Goal: Transaction & Acquisition: Purchase product/service

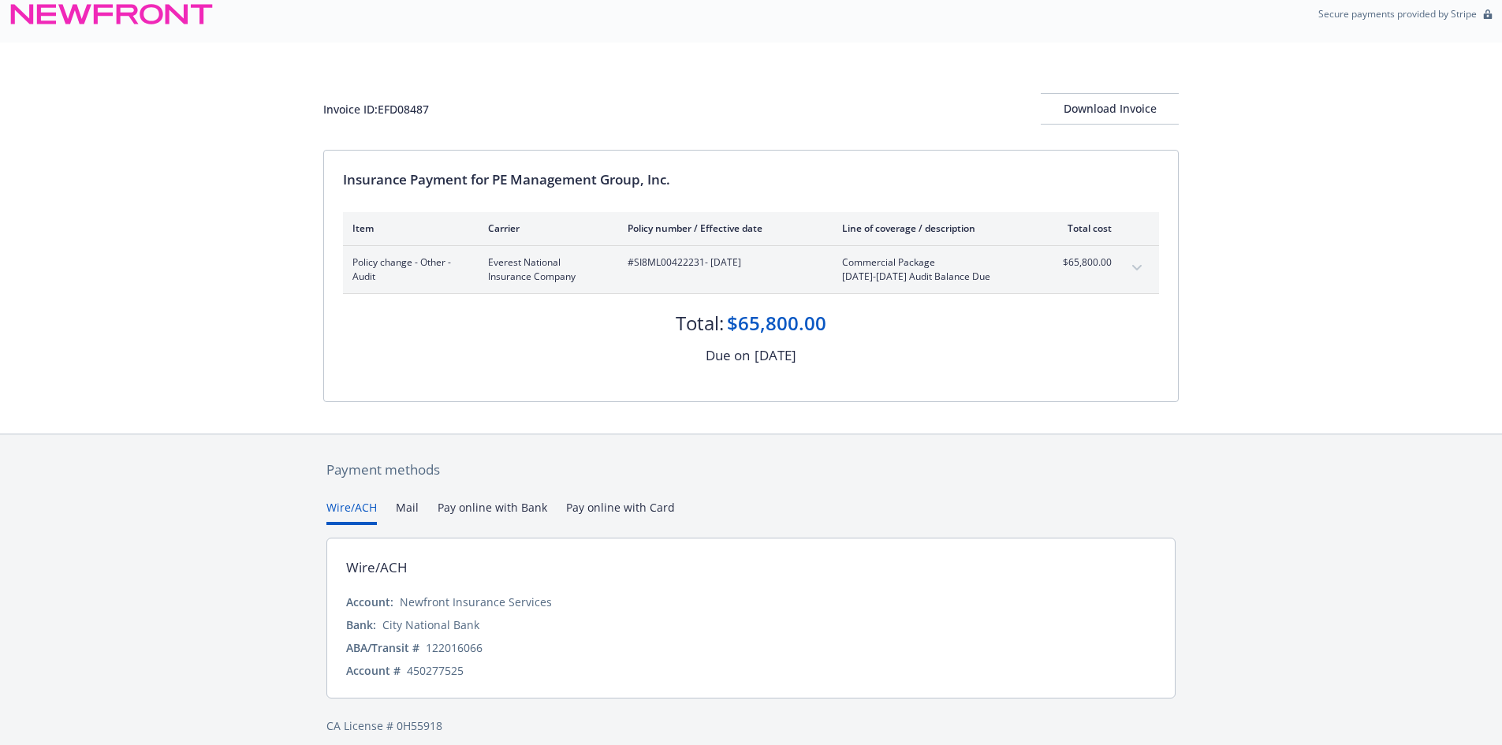
scroll to position [28, 0]
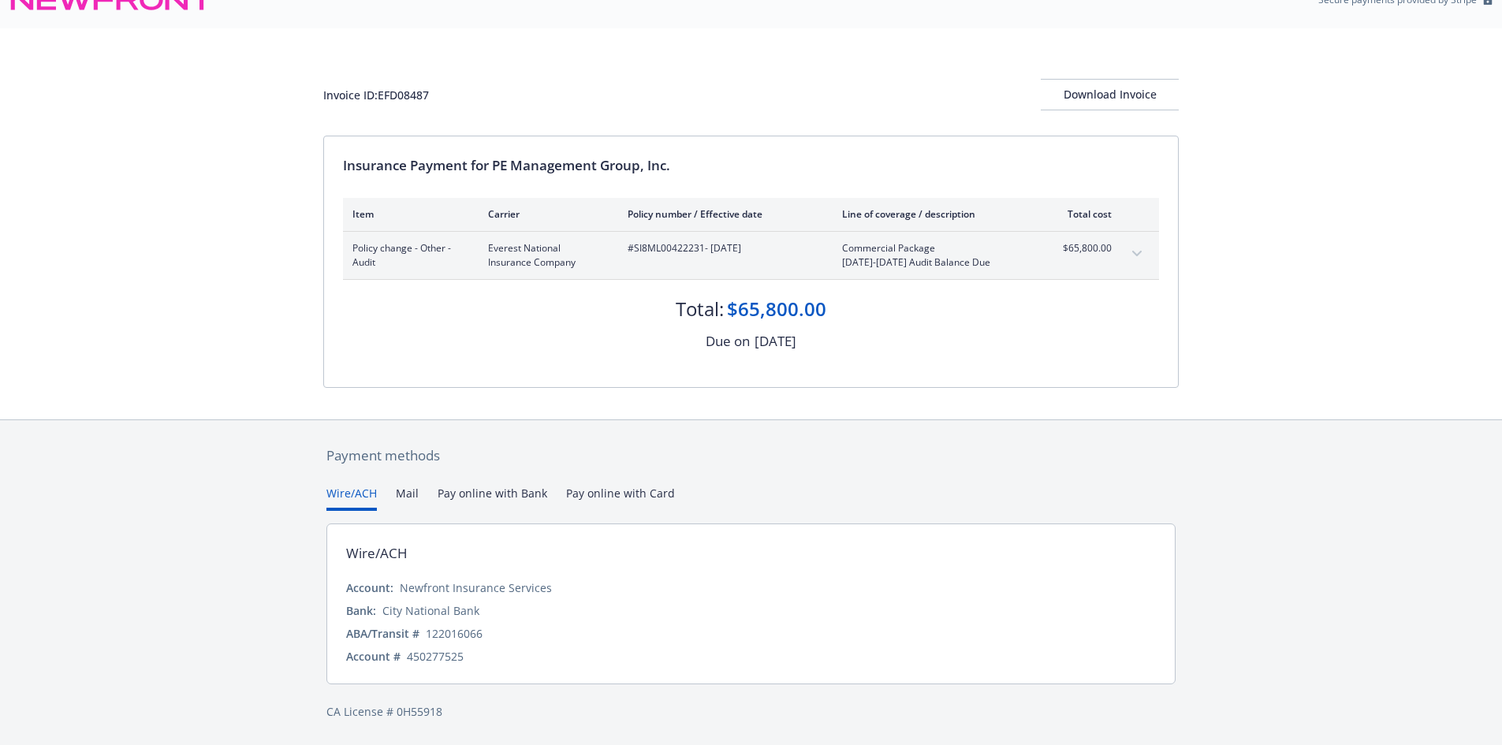
click at [518, 495] on button "Pay online with Bank" at bounding box center [493, 498] width 110 height 26
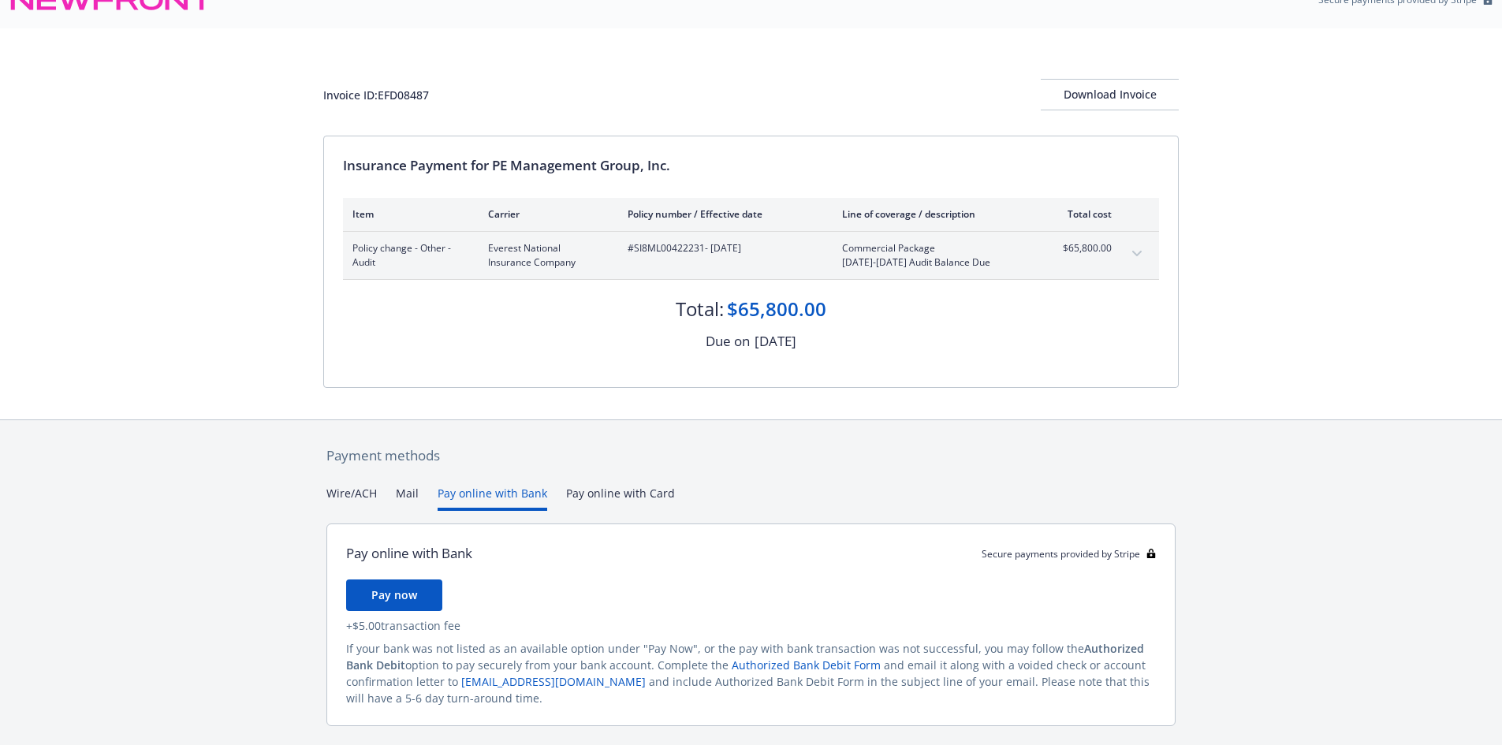
click at [349, 487] on button "Wire/ACH" at bounding box center [352, 498] width 50 height 26
click at [470, 499] on button "Pay online with Bank" at bounding box center [493, 498] width 110 height 26
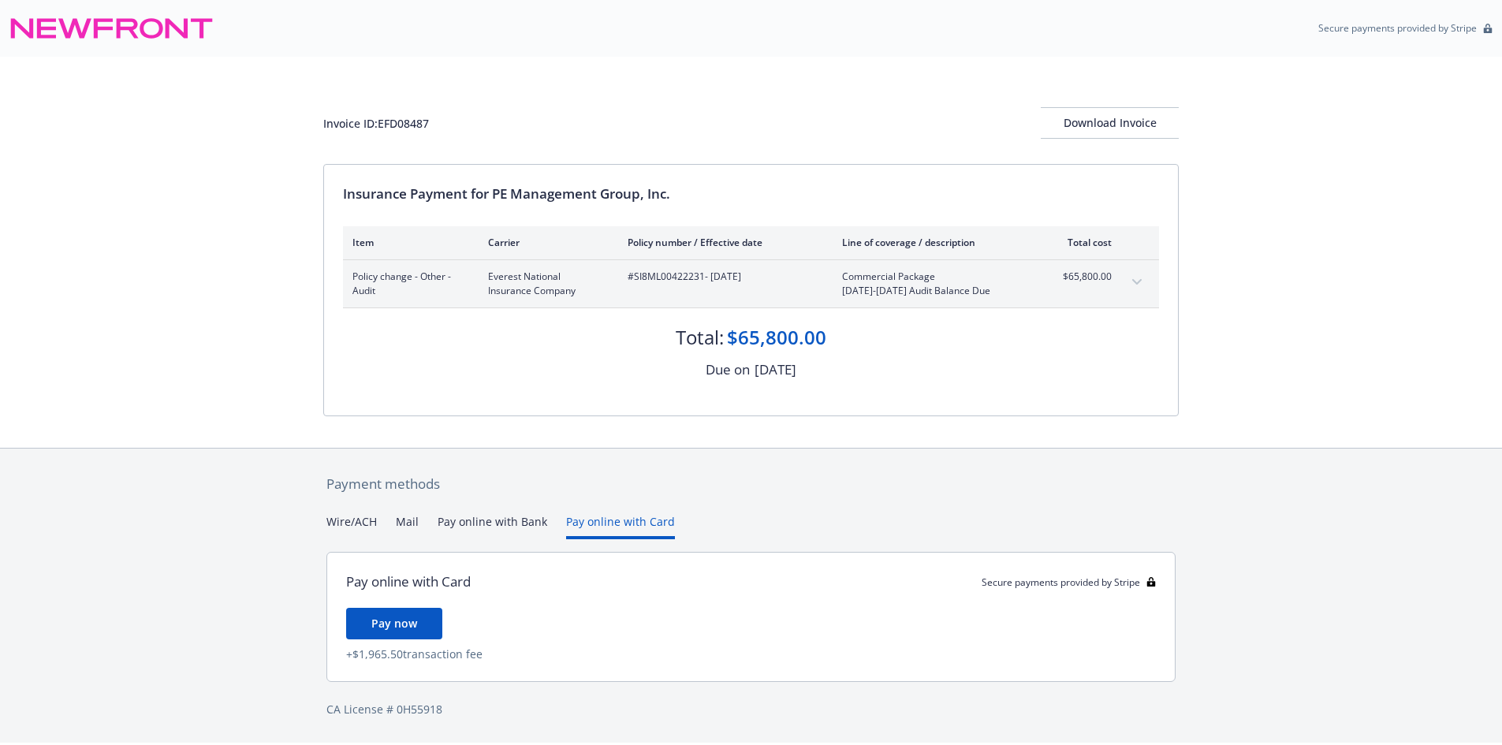
scroll to position [0, 0]
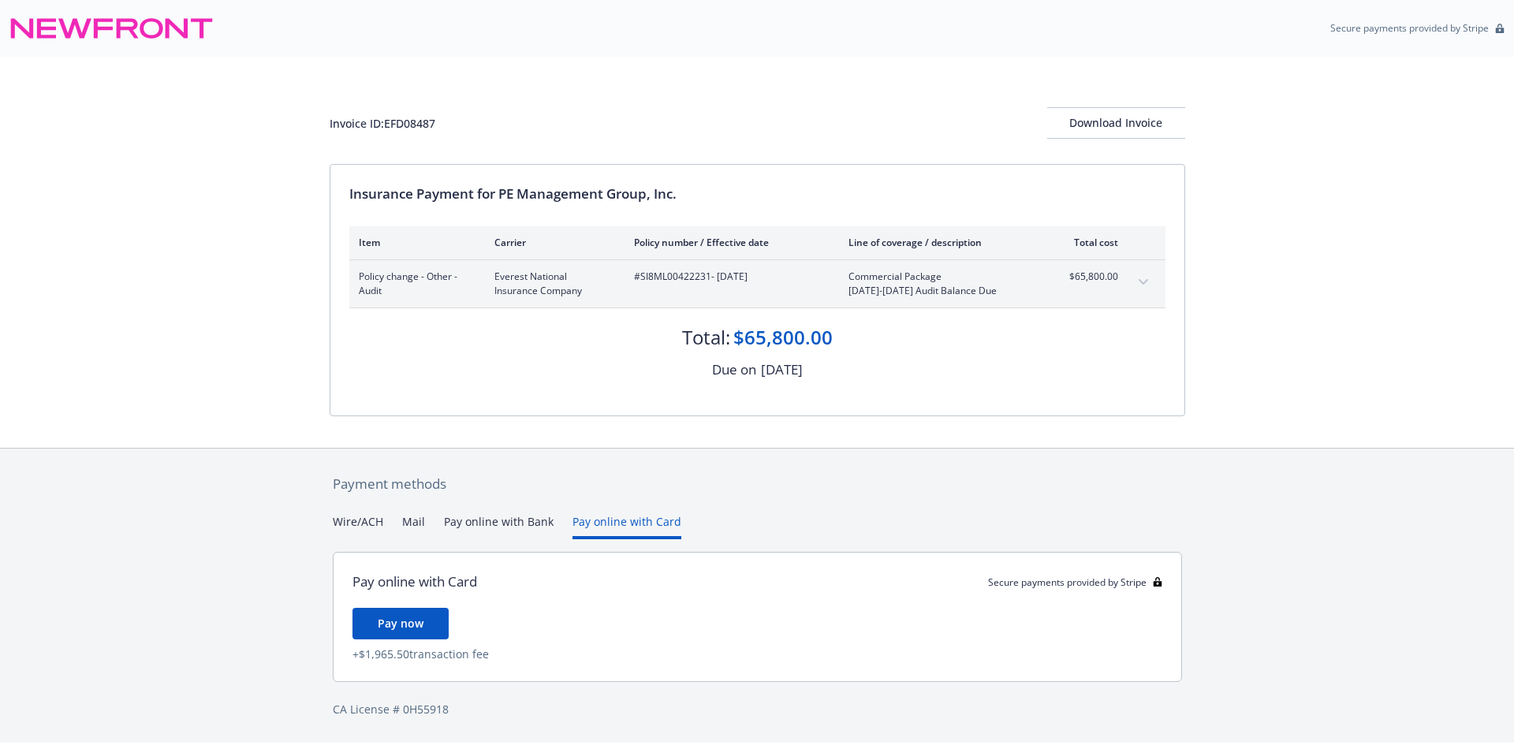
click at [618, 500] on div "Payment methods Wire/ACH Mail Pay online with Bank Pay online with Card Pay onl…" at bounding box center [758, 596] width 856 height 295
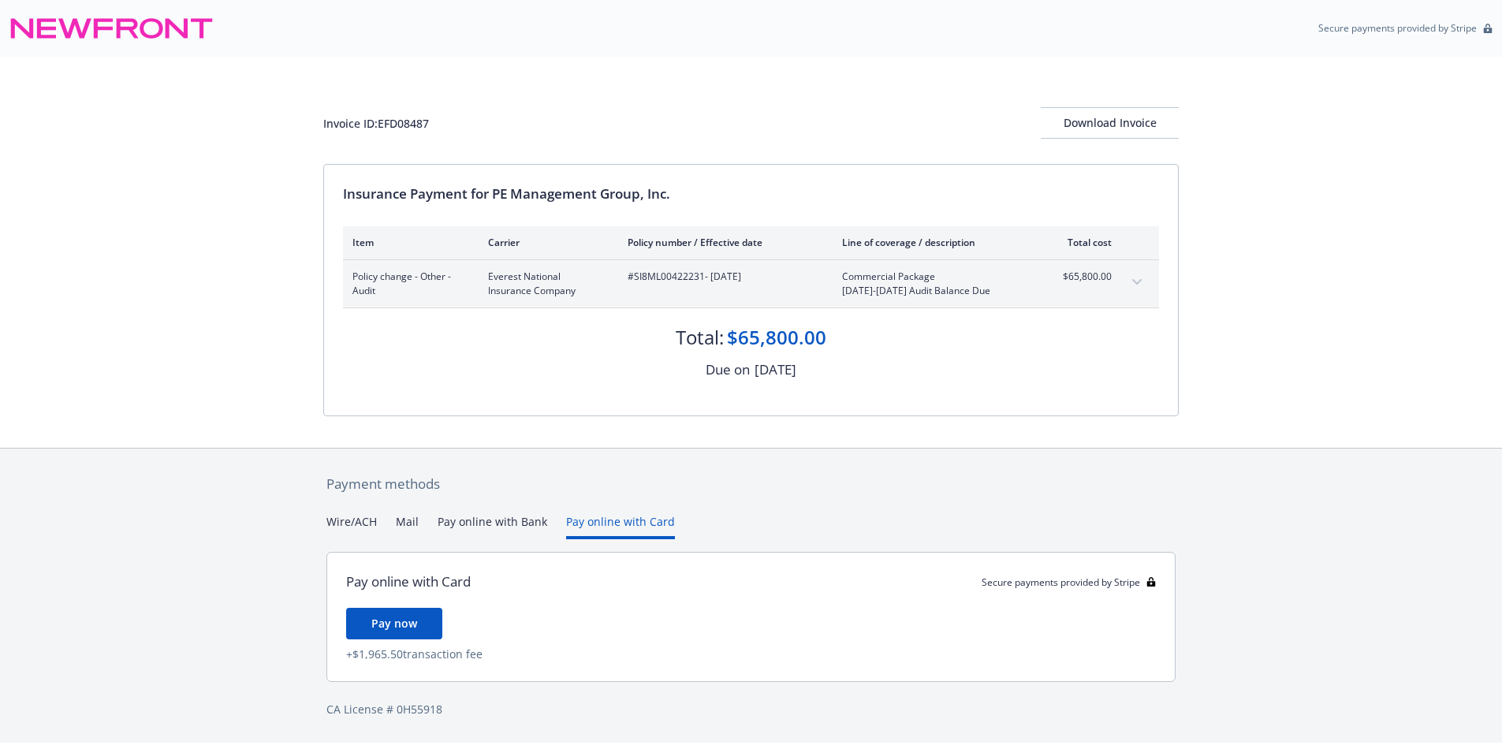
click at [494, 517] on button "Pay online with Bank" at bounding box center [493, 526] width 110 height 26
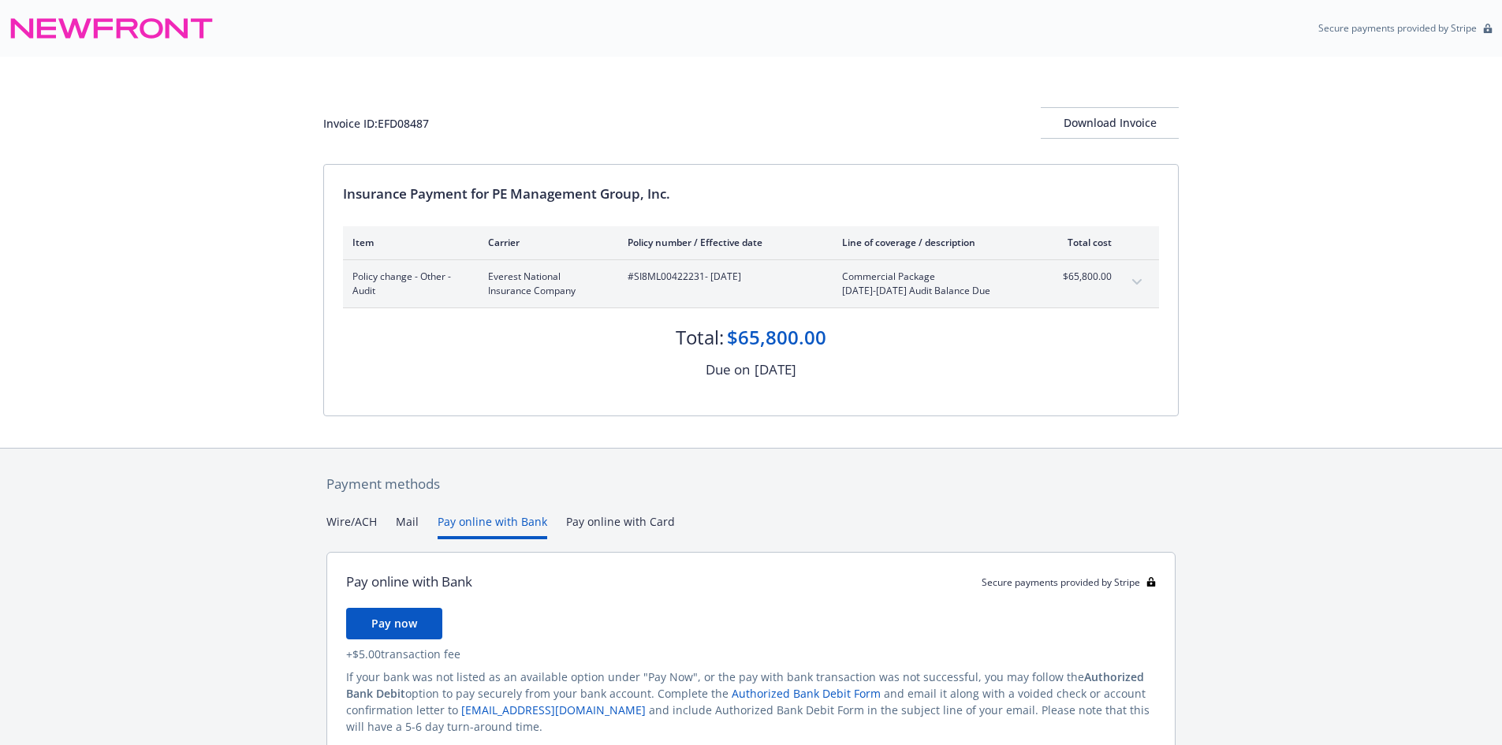
click at [407, 525] on button "Mail" at bounding box center [407, 526] width 23 height 26
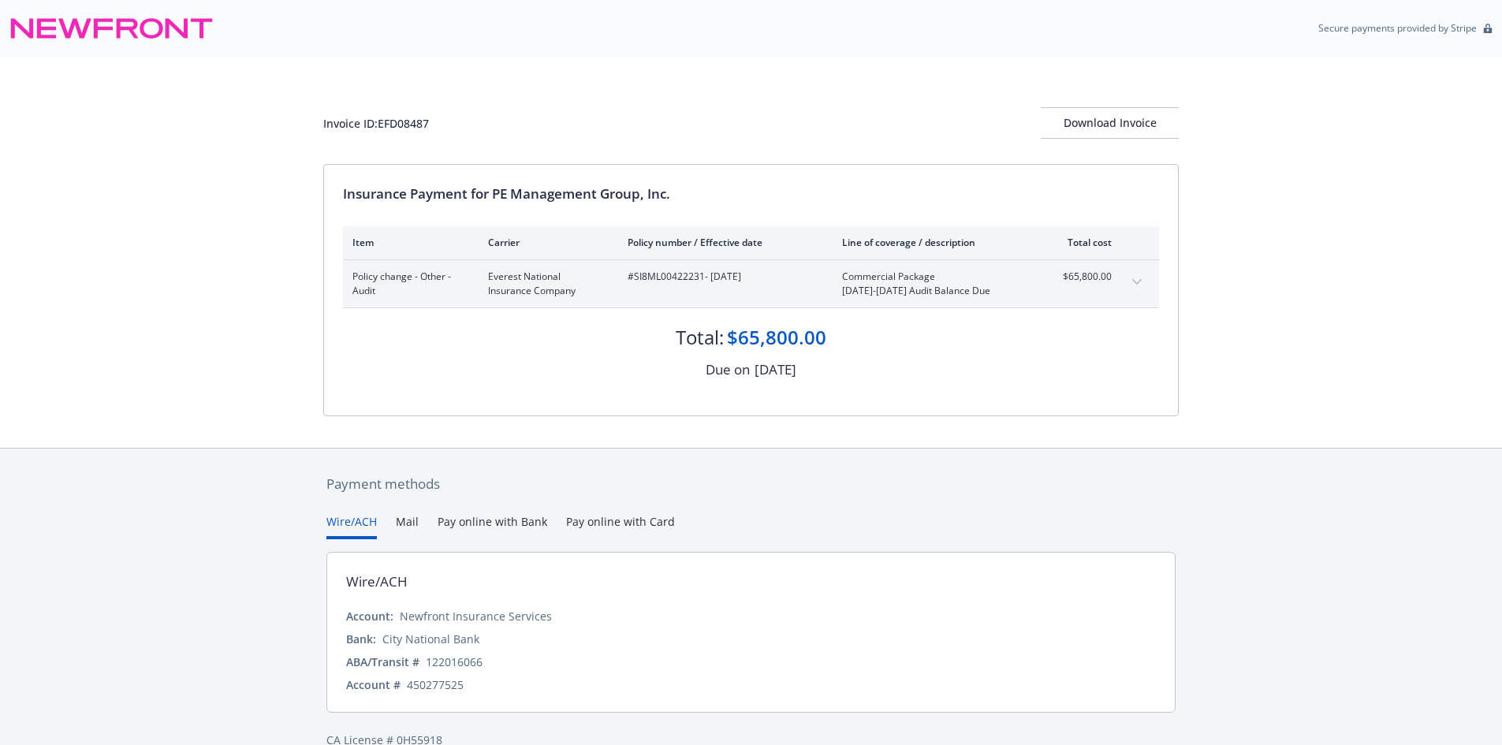
click at [364, 531] on button "Wire/ACH" at bounding box center [352, 526] width 50 height 26
click at [478, 522] on button "Pay online with Bank" at bounding box center [493, 526] width 110 height 26
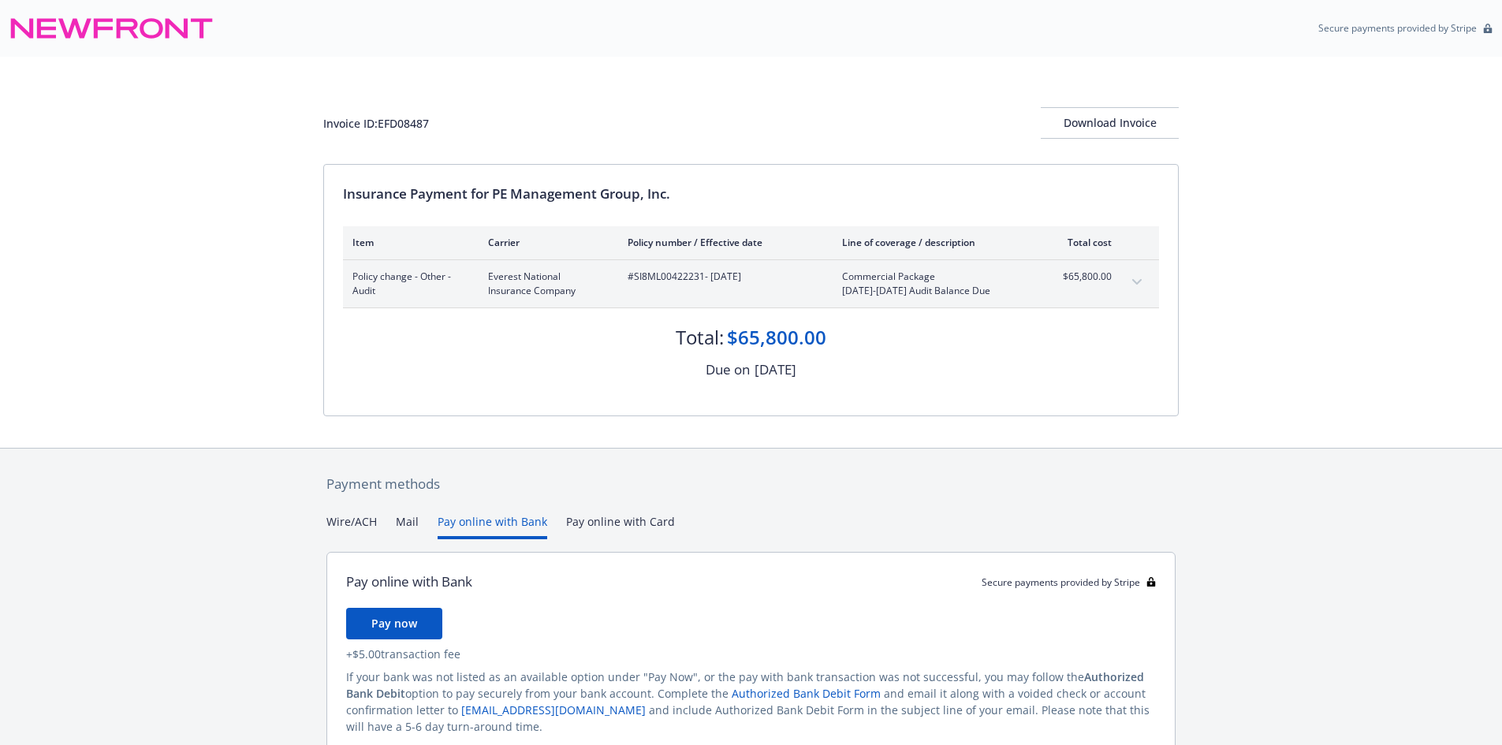
drag, startPoint x: 1348, startPoint y: 125, endPoint x: 1322, endPoint y: 140, distance: 30.0
click at [1345, 126] on div "Invoice ID: EFD08487 Download Invoice Insurance Payment for PE Management Group…" at bounding box center [751, 252] width 1502 height 391
